Goal: Information Seeking & Learning: Learn about a topic

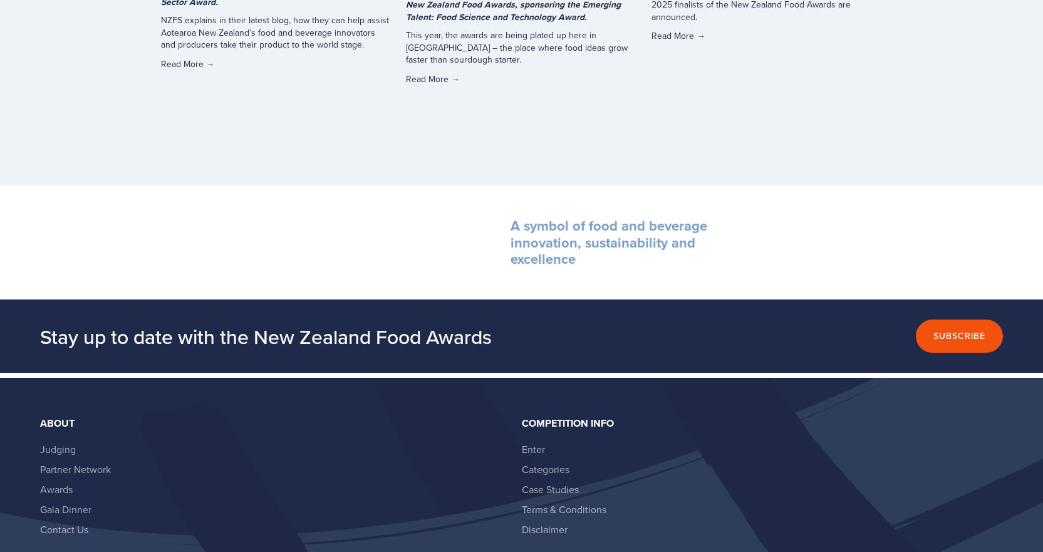
scroll to position [3507, 0]
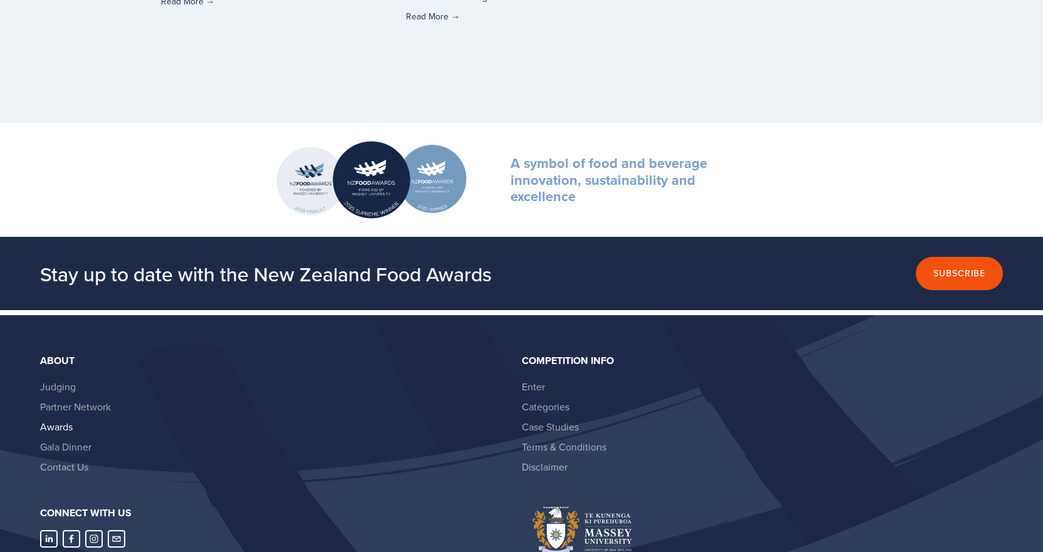
click at [61, 432] on link "Awards" at bounding box center [56, 427] width 33 height 14
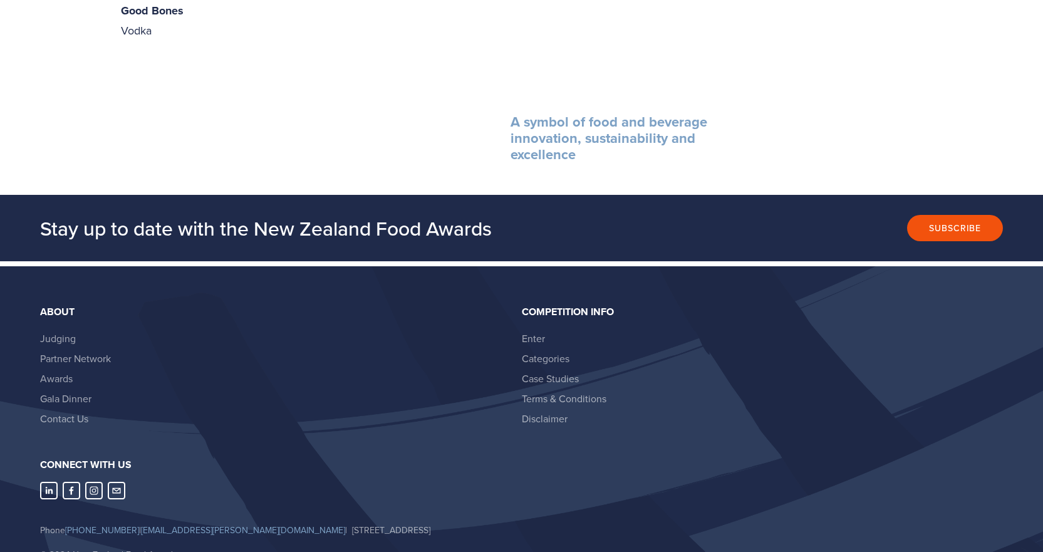
scroll to position [2351, 0]
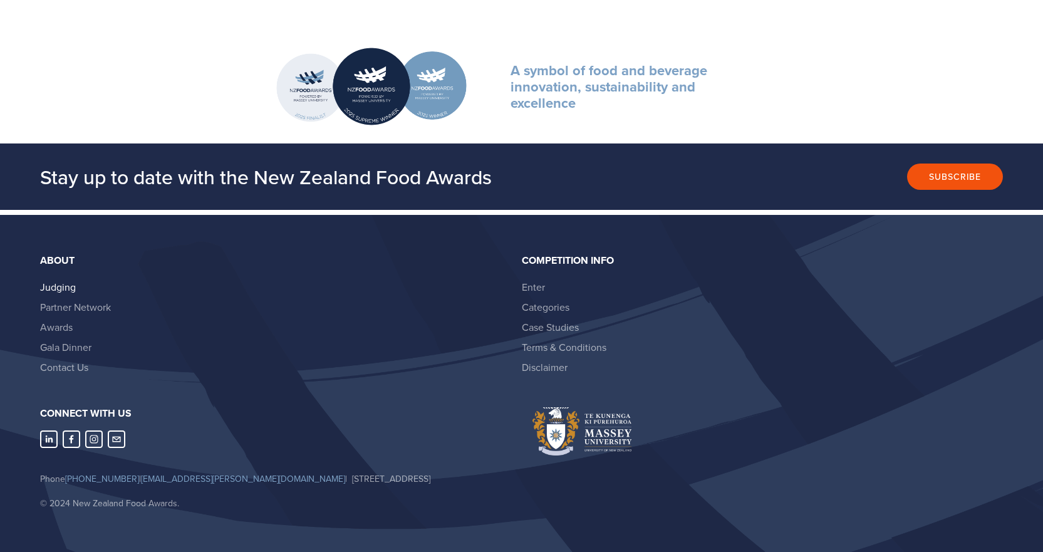
click at [62, 280] on link "Judging" at bounding box center [58, 287] width 36 height 14
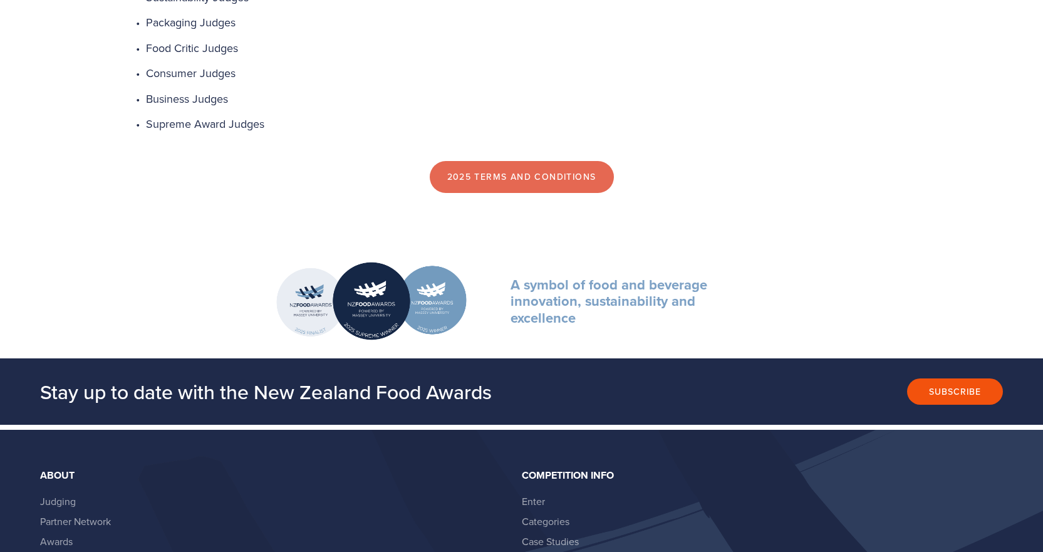
scroll to position [1002, 0]
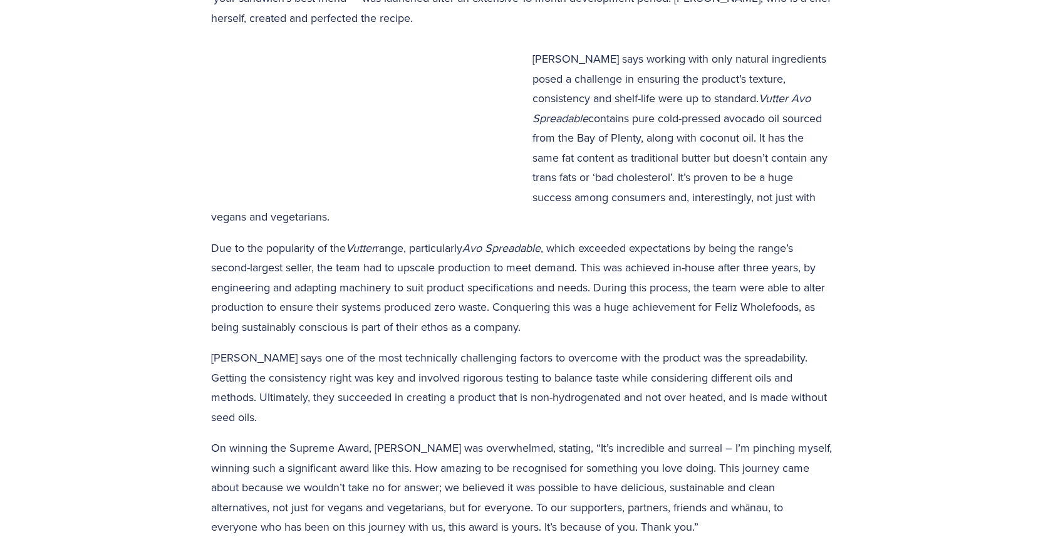
scroll to position [877, 0]
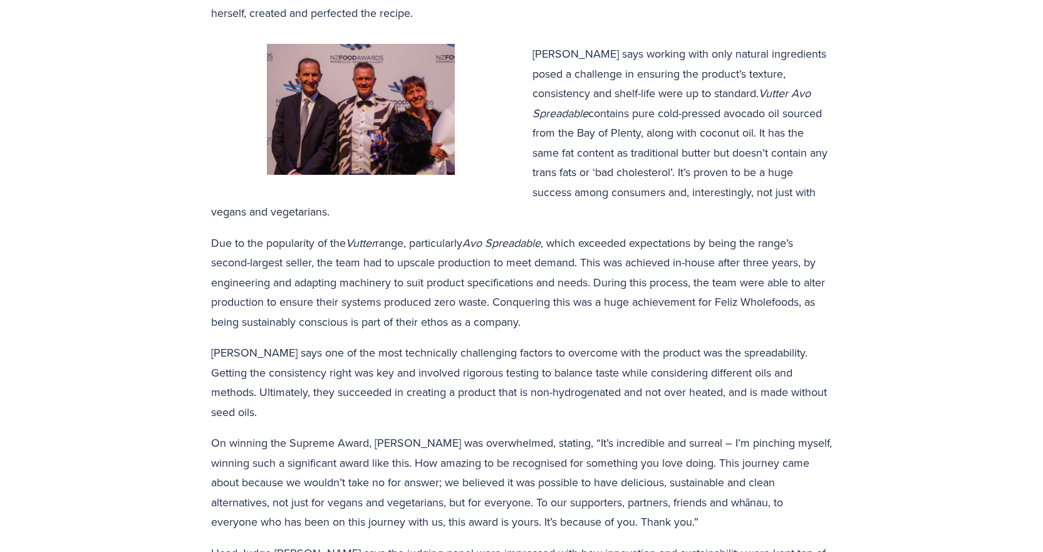
click at [405, 118] on img at bounding box center [361, 109] width 188 height 131
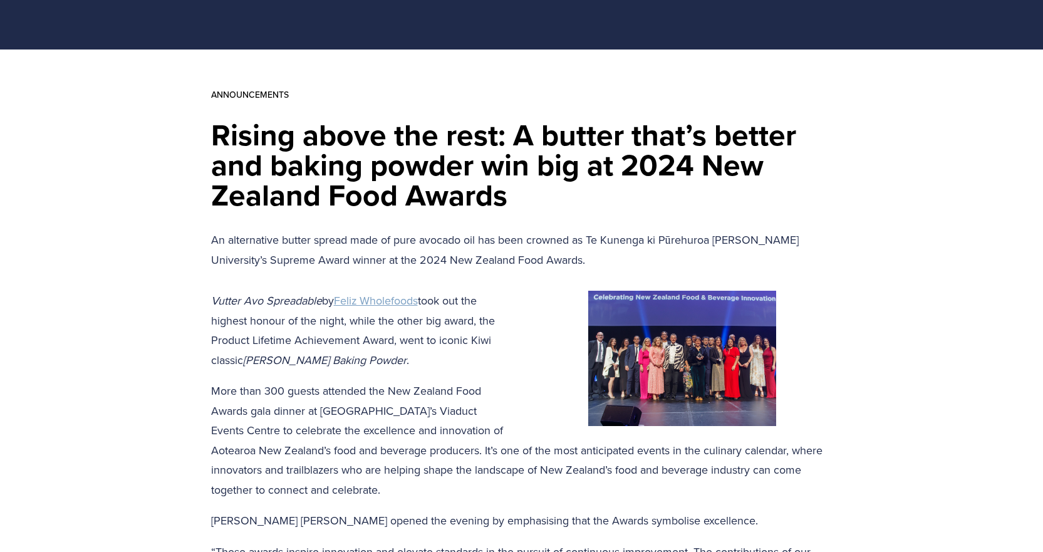
scroll to position [0, 0]
